Goal: Obtain resource: Download file/media

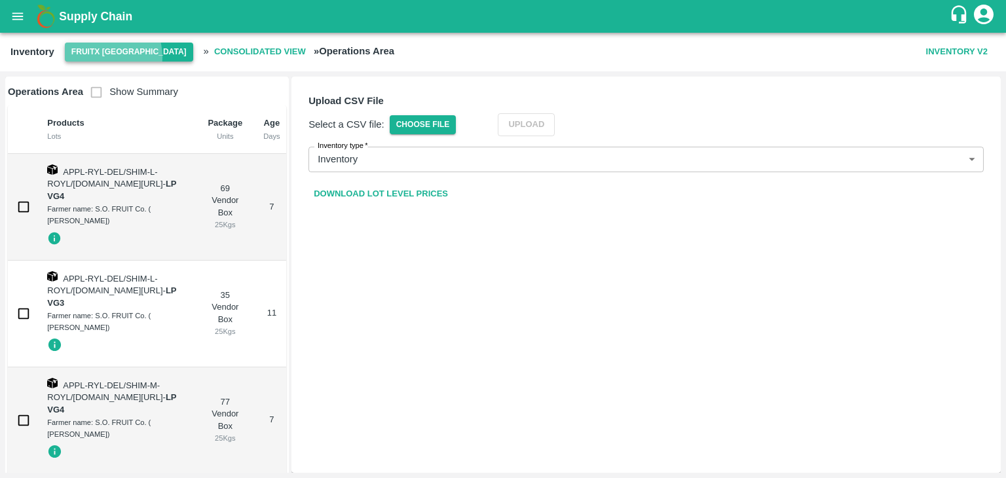
click at [99, 57] on button "FruitX [GEOGRAPHIC_DATA]" at bounding box center [129, 52] width 128 height 19
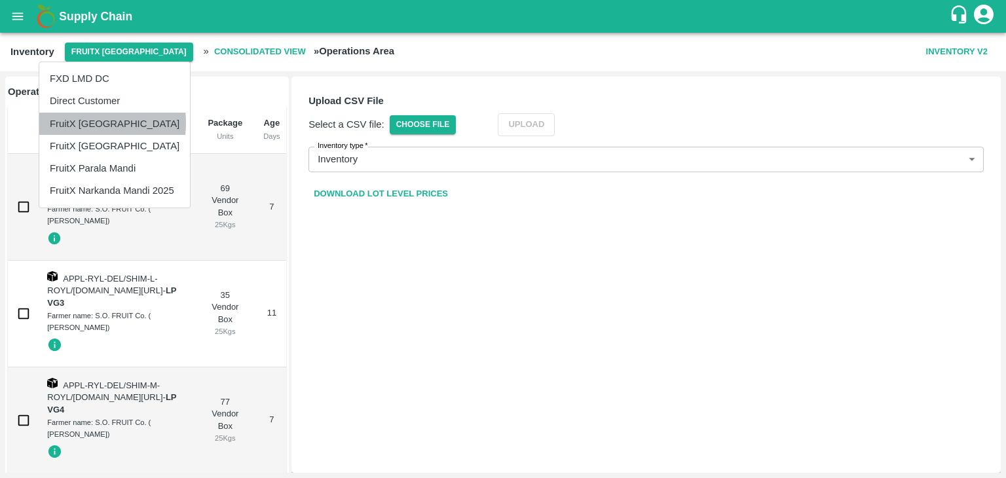
click at [82, 122] on li "FruitX [GEOGRAPHIC_DATA]" at bounding box center [114, 124] width 151 height 22
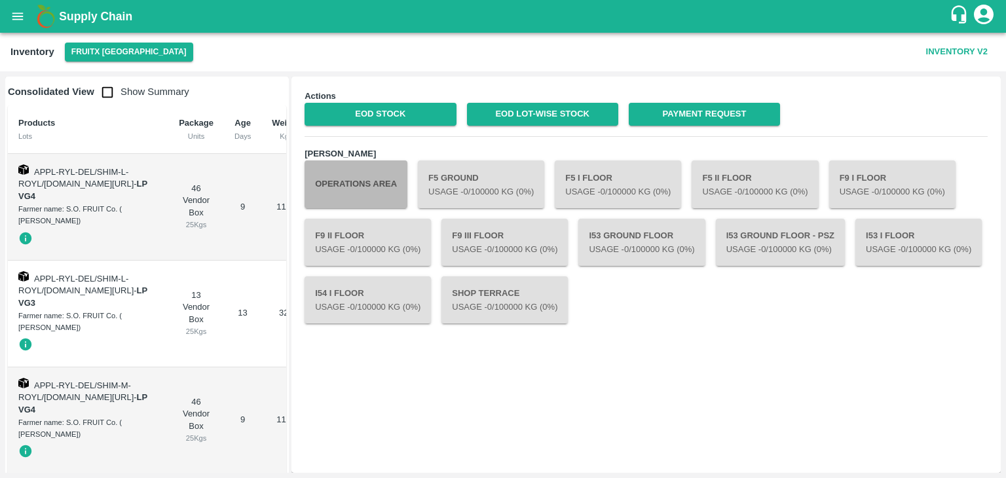
click at [382, 174] on button "Operations Area" at bounding box center [355, 183] width 103 height 47
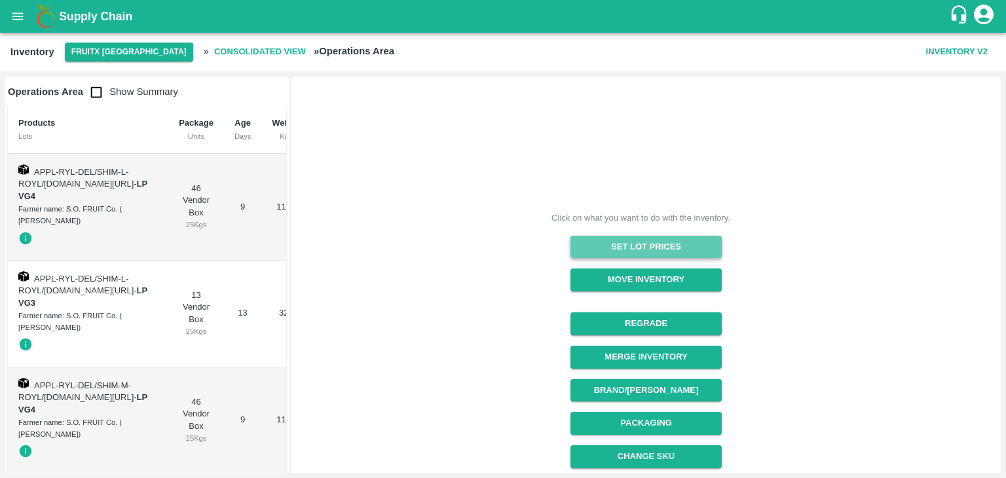
click at [597, 242] on button "Set Lot Prices" at bounding box center [645, 247] width 151 height 23
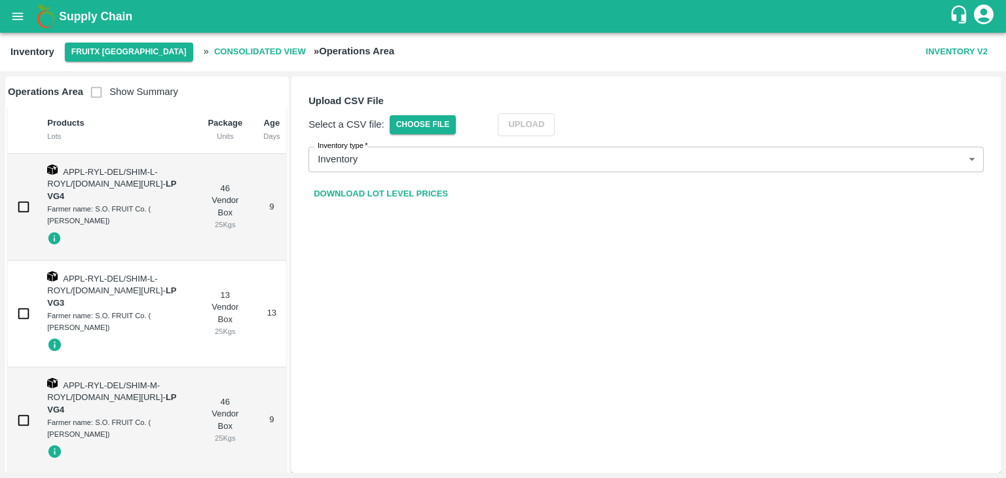
click at [385, 189] on link "Download Lot Level Prices" at bounding box center [380, 194] width 145 height 23
